Goal: Task Accomplishment & Management: Manage account settings

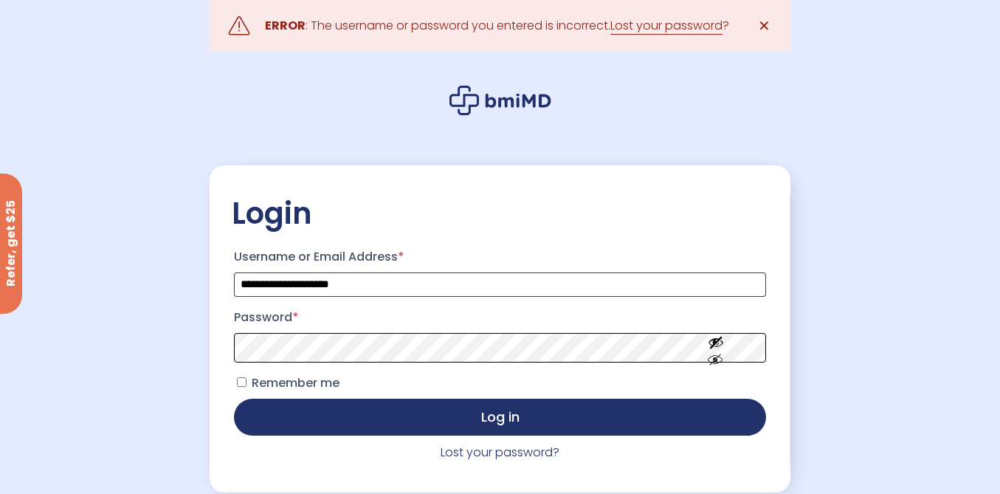
click at [234, 399] on button "Log in" at bounding box center [500, 417] width 532 height 37
click at [667, 22] on link "Lost your password" at bounding box center [667, 26] width 112 height 18
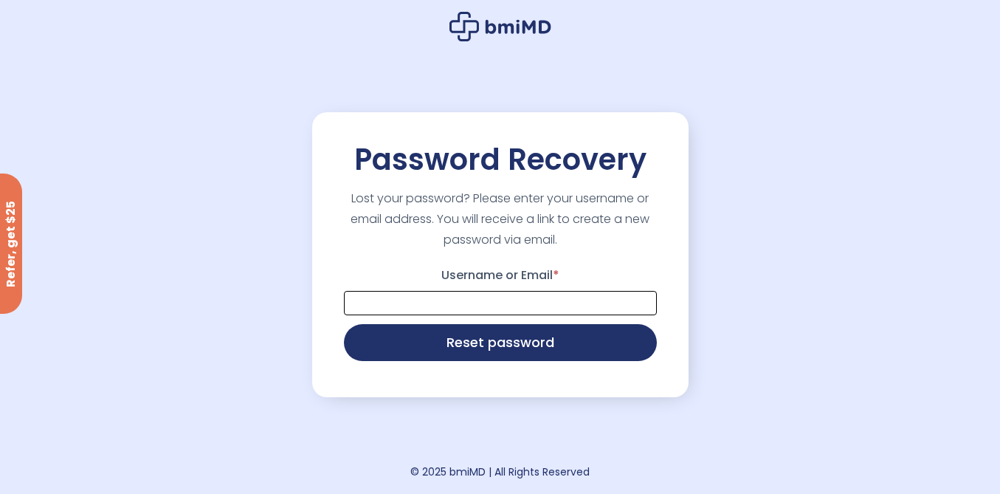
click at [507, 298] on input "Username or Email *" at bounding box center [500, 303] width 313 height 24
type input "**********"
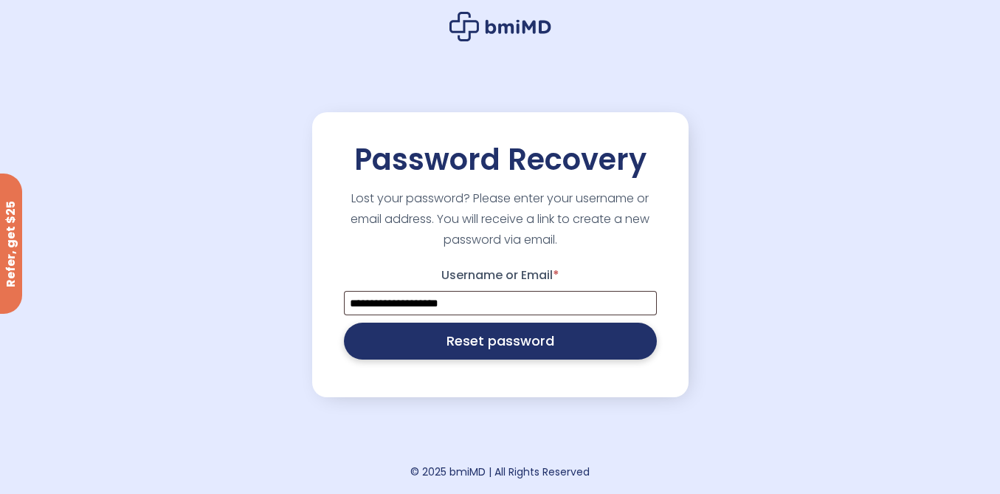
click at [514, 343] on button "Reset password" at bounding box center [500, 341] width 313 height 37
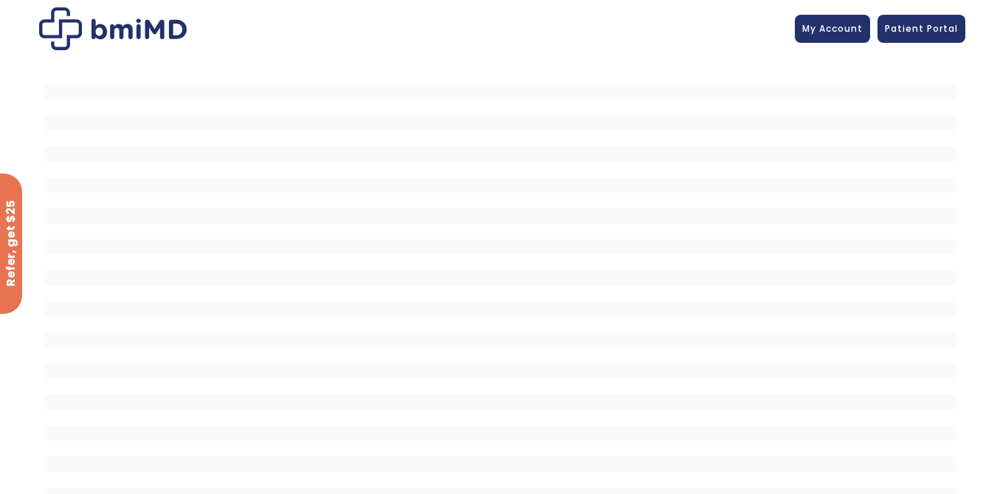
scroll to position [18, 0]
